Goal: Task Accomplishment & Management: Manage account settings

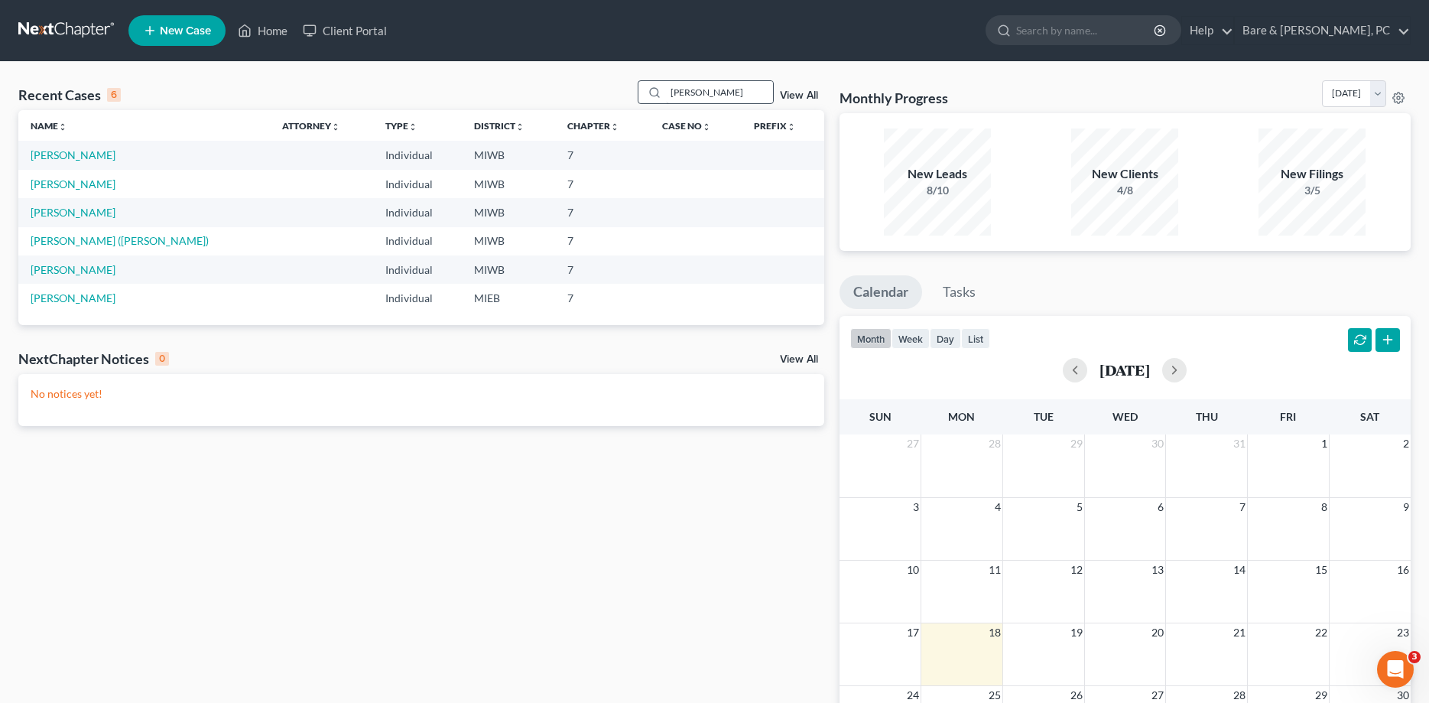
click at [691, 85] on input "[PERSON_NAME]" at bounding box center [719, 92] width 107 height 22
type input "j"
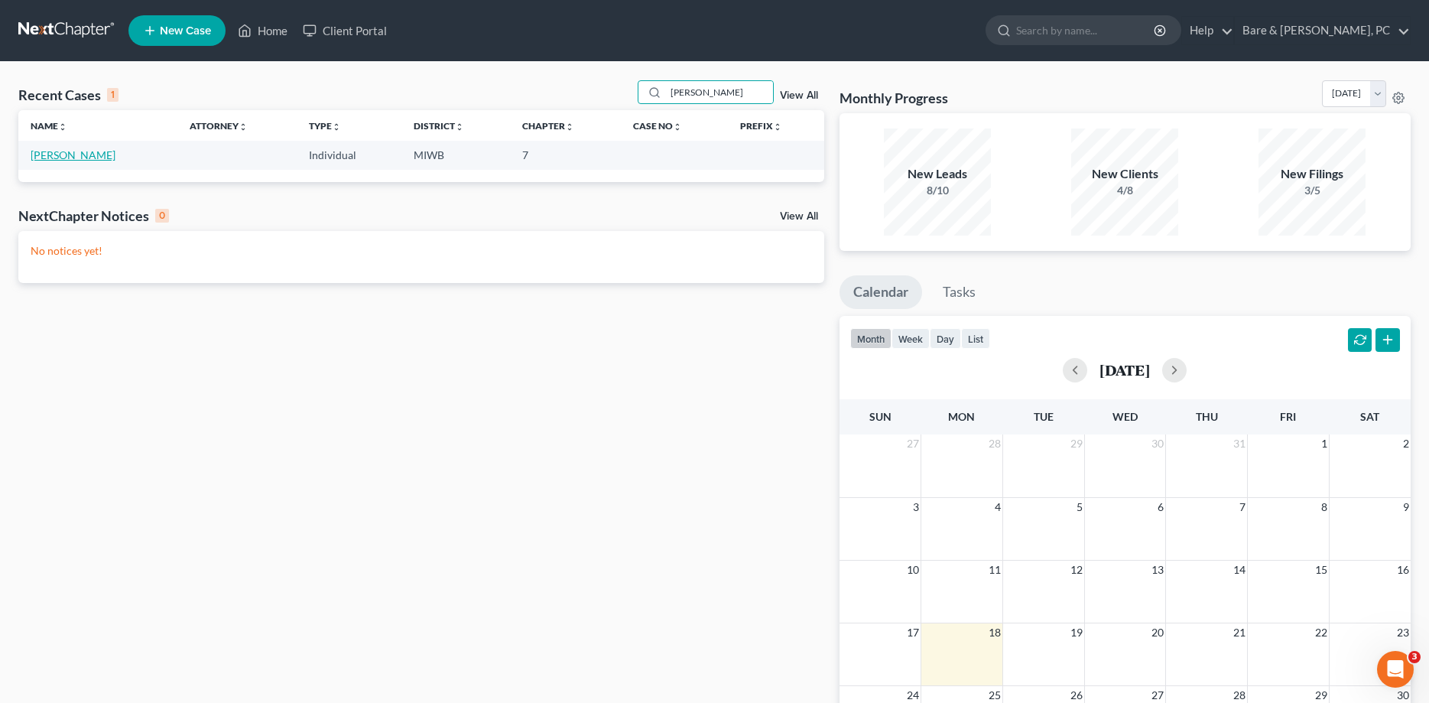
type input "[PERSON_NAME]"
click at [57, 154] on link "[PERSON_NAME]" at bounding box center [73, 154] width 85 height 13
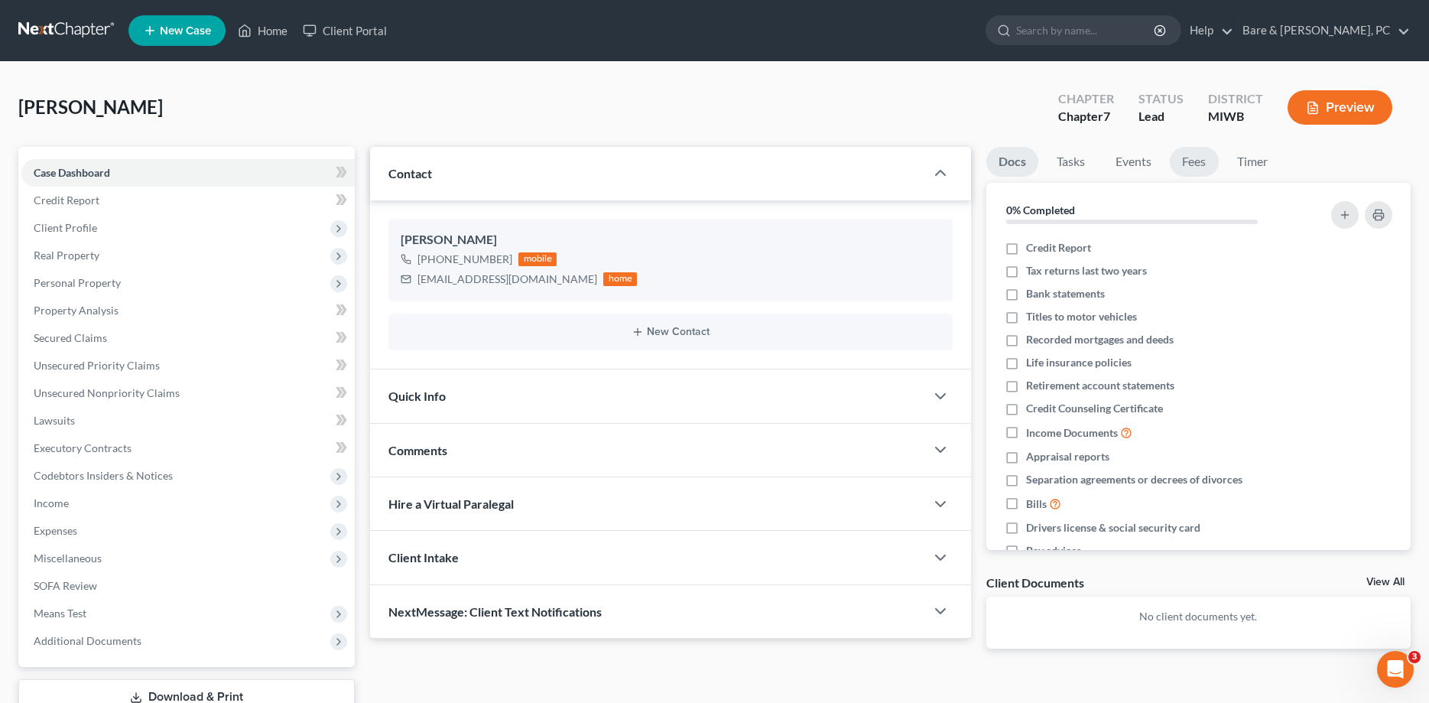
click at [1197, 161] on link "Fees" at bounding box center [1194, 162] width 49 height 30
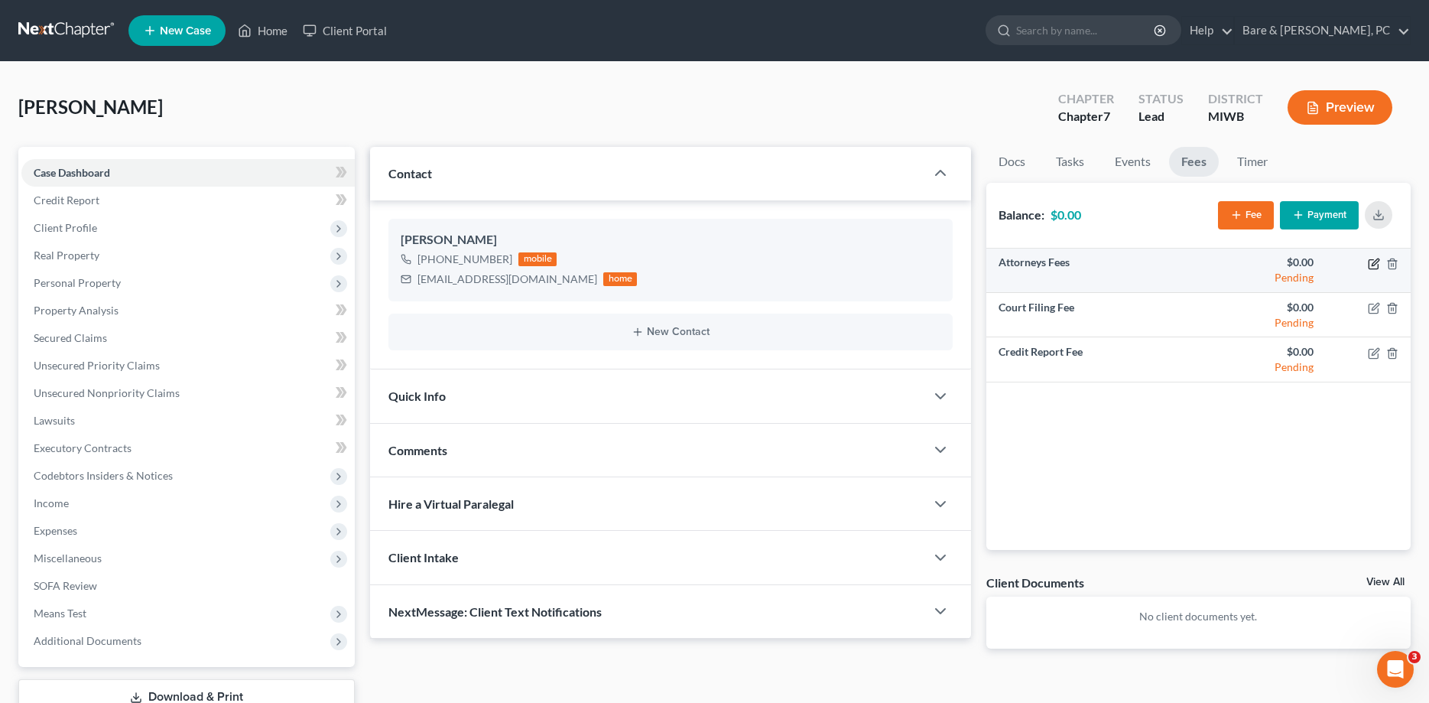
click at [1375, 261] on icon "button" at bounding box center [1374, 264] width 12 height 12
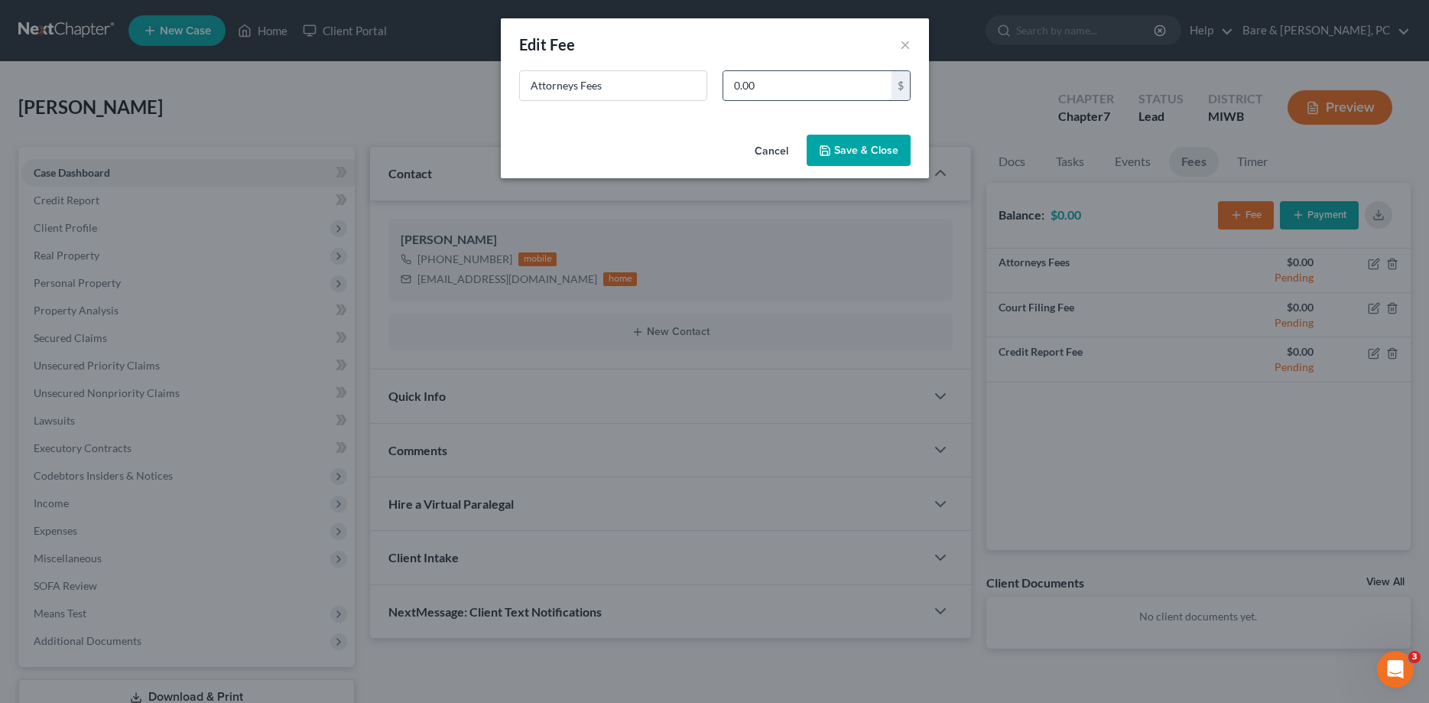
click at [771, 83] on input "0.00" at bounding box center [807, 85] width 168 height 29
type input "1,500"
click at [867, 148] on button "Save & Close" at bounding box center [859, 151] width 104 height 32
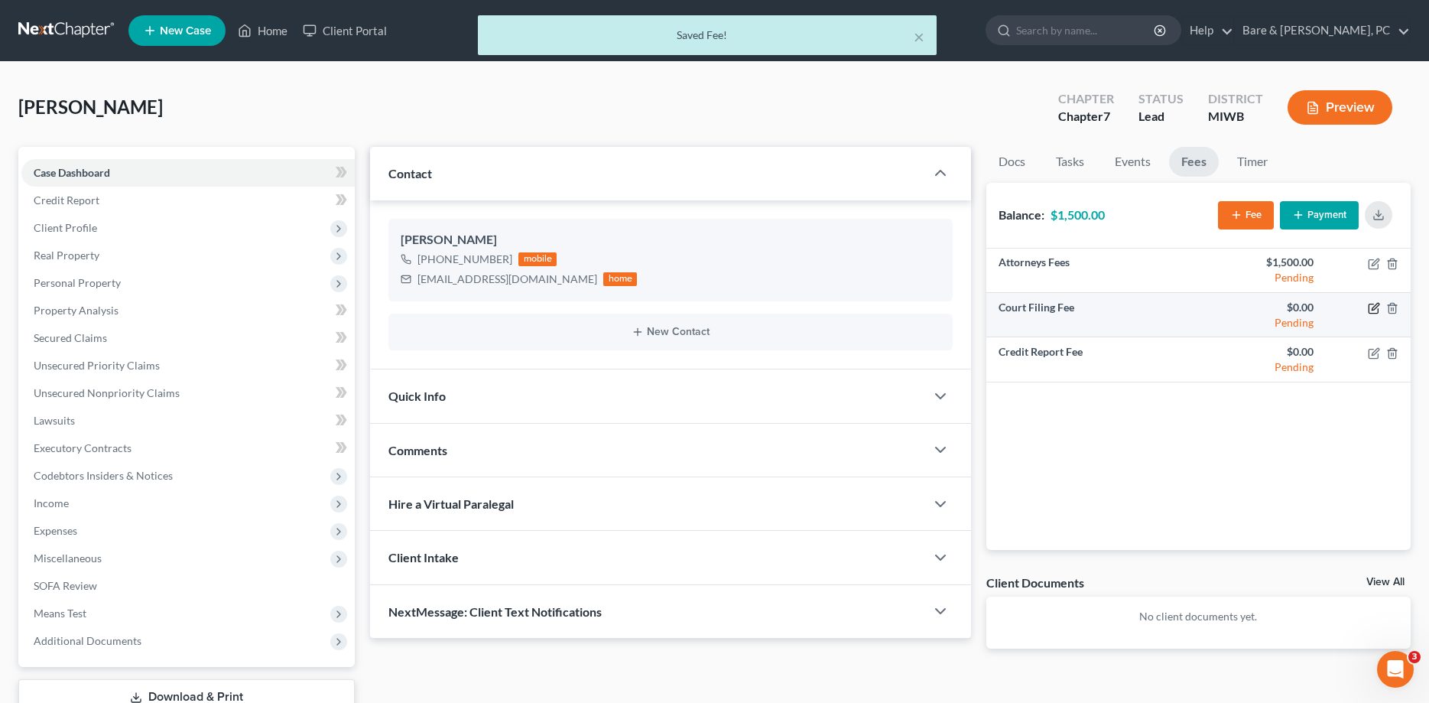
click at [1376, 307] on icon "button" at bounding box center [1375, 306] width 7 height 7
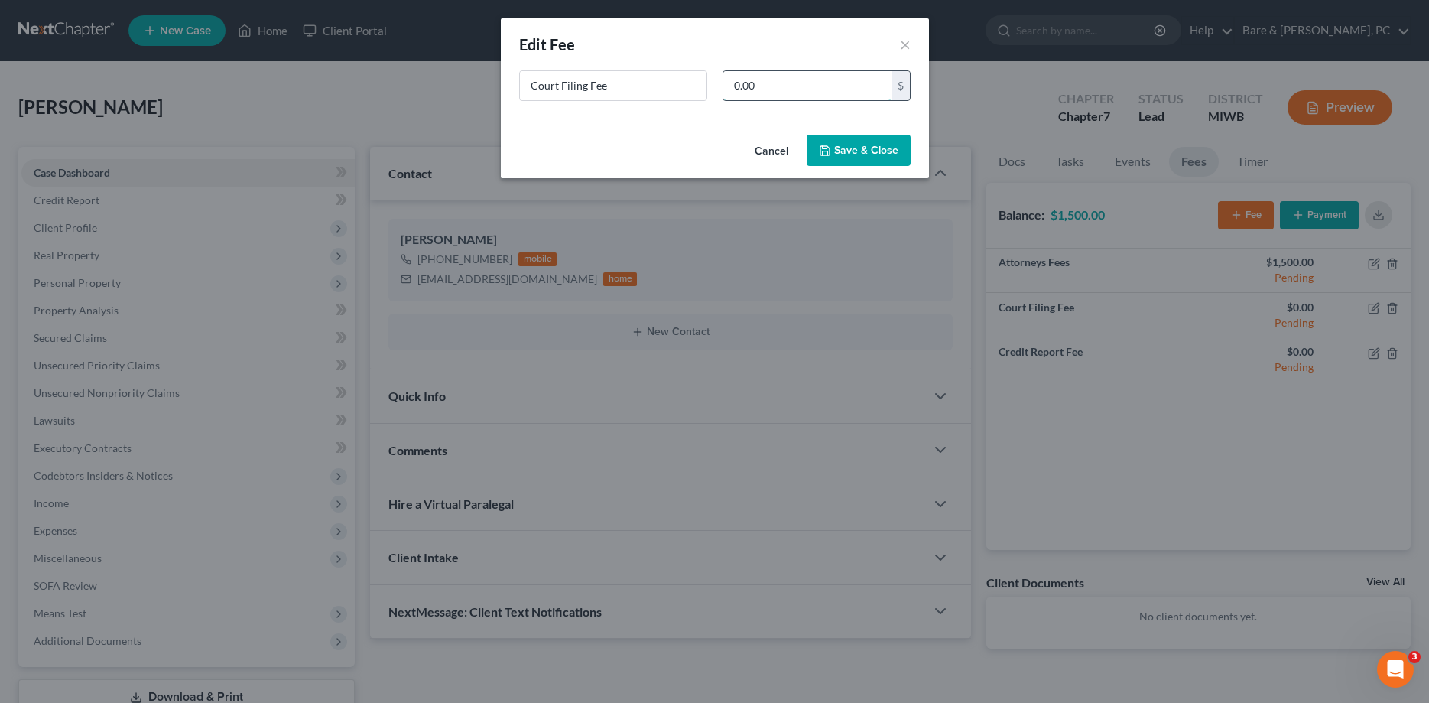
click at [788, 88] on input "0.00" at bounding box center [807, 85] width 168 height 29
type input "338."
click at [872, 149] on button "Save & Close" at bounding box center [859, 151] width 104 height 32
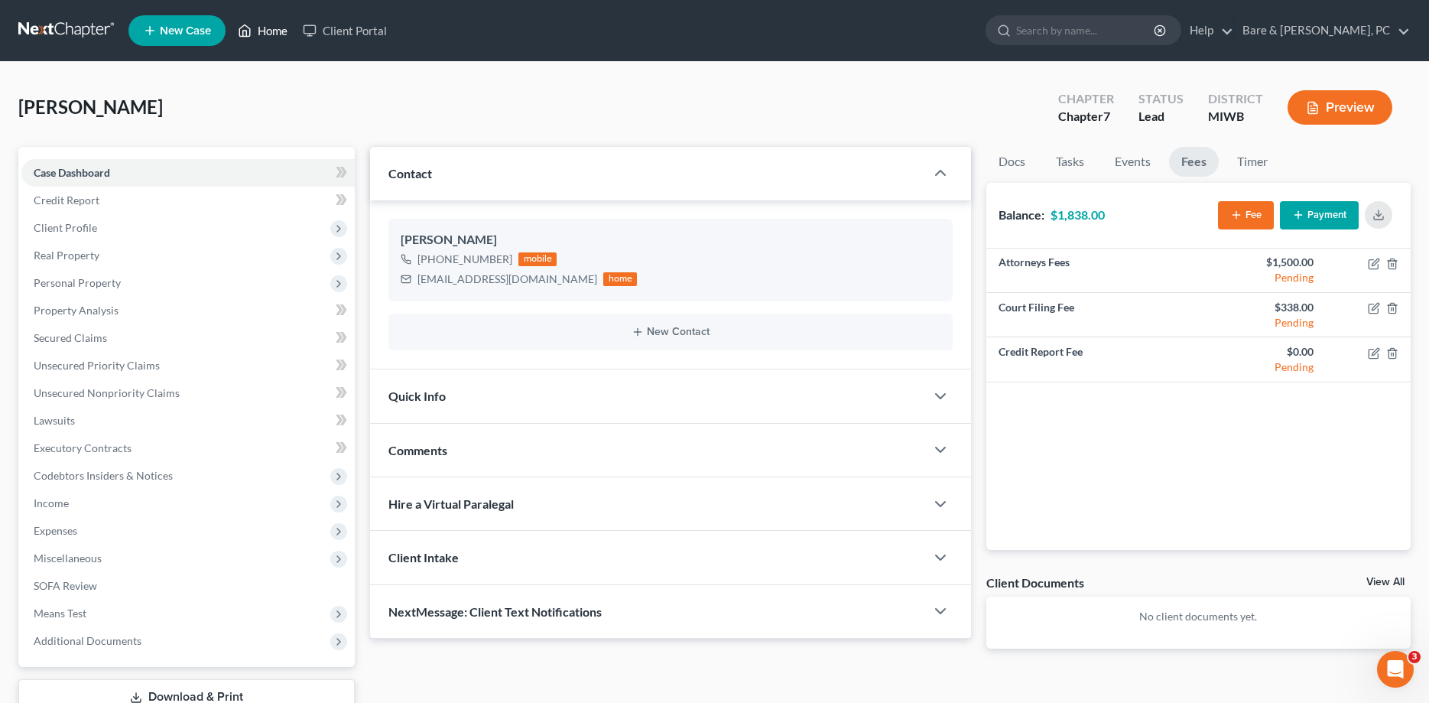
click at [267, 35] on link "Home" at bounding box center [262, 31] width 65 height 28
